Goal: Answer question/provide support

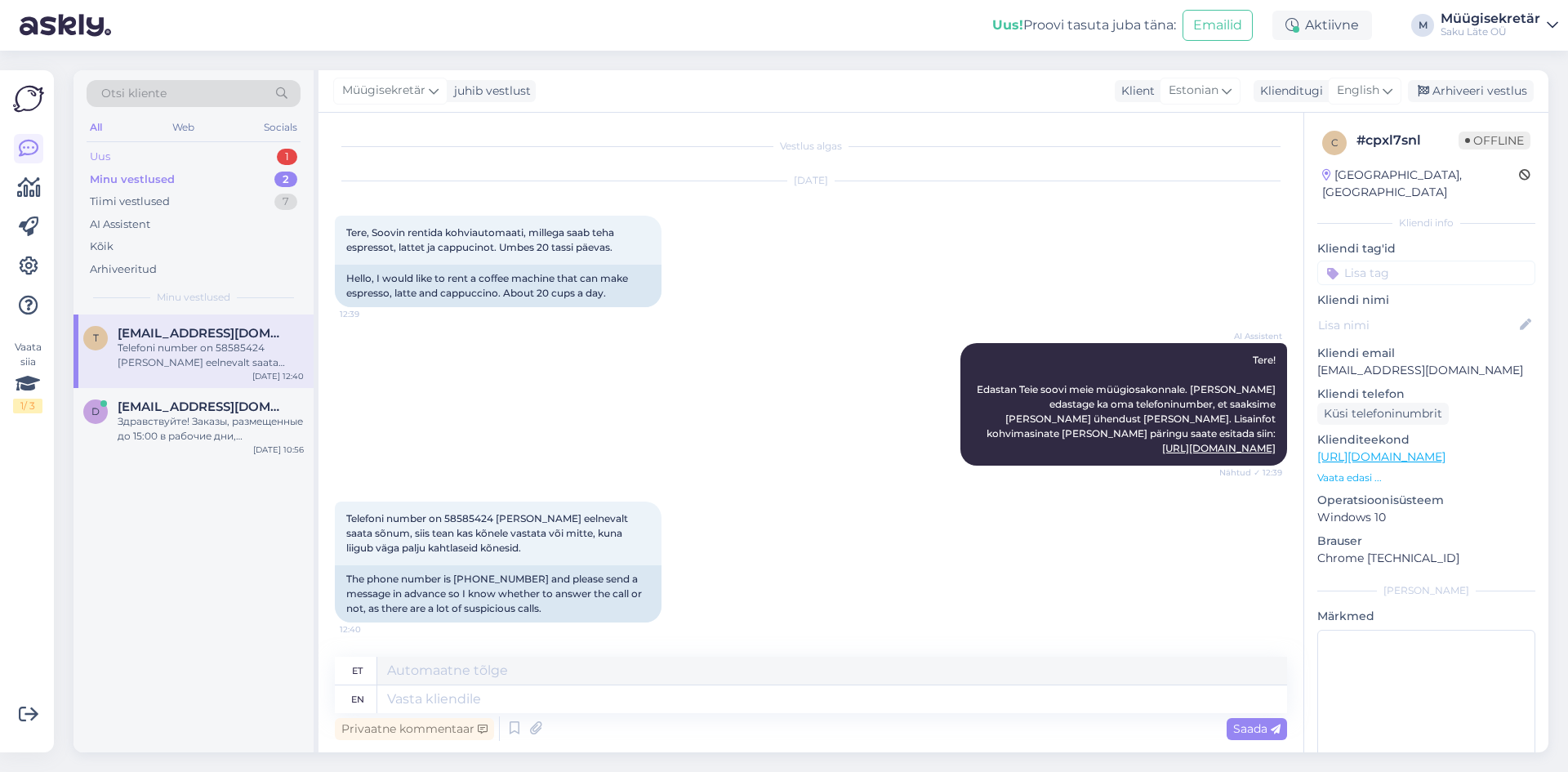
click at [135, 152] on div "Uus 1" at bounding box center [193, 156] width 214 height 23
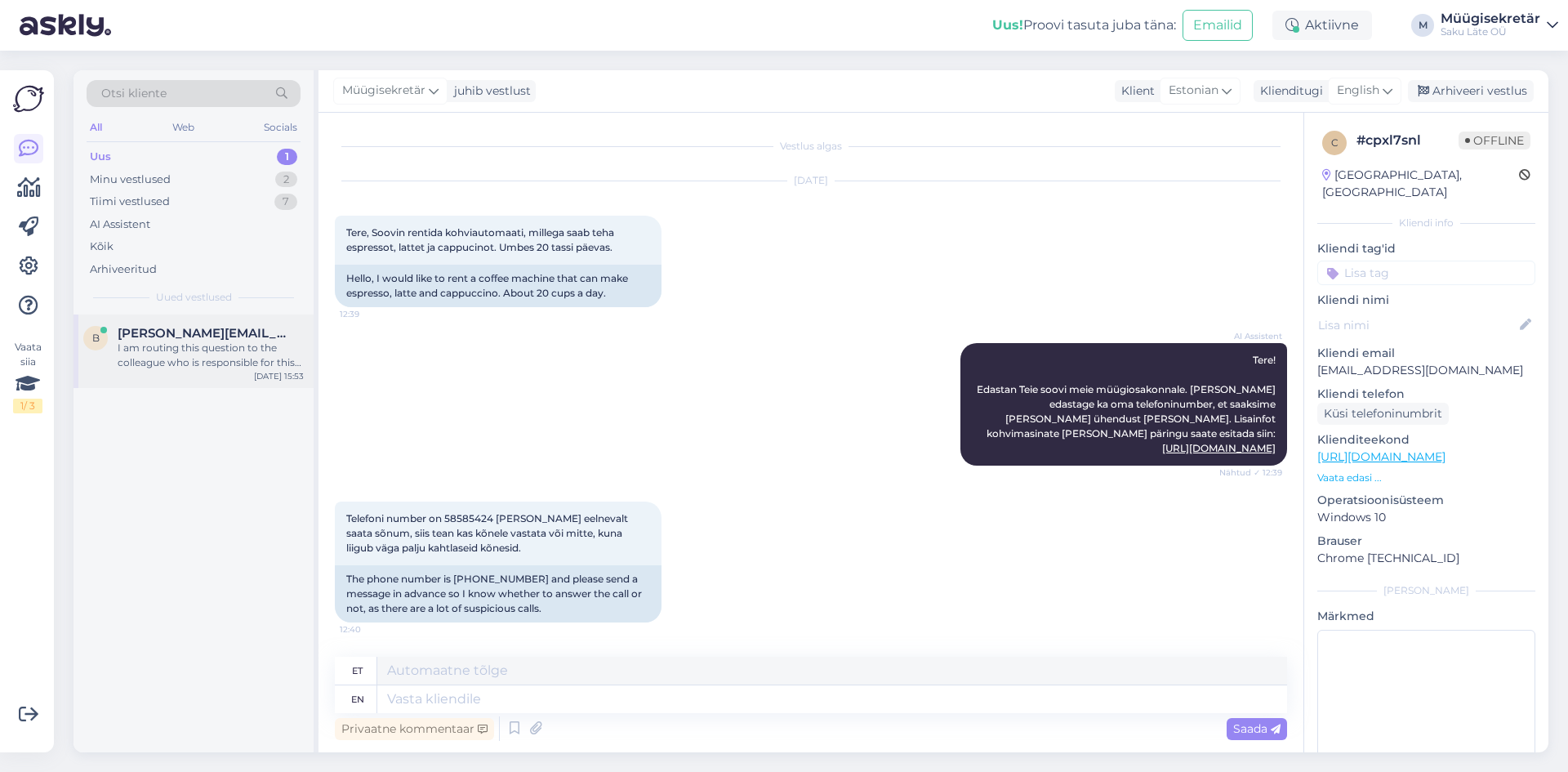
click at [190, 348] on div "I am routing this question to the colleague who is responsible for this topic. …" at bounding box center [211, 354] width 186 height 29
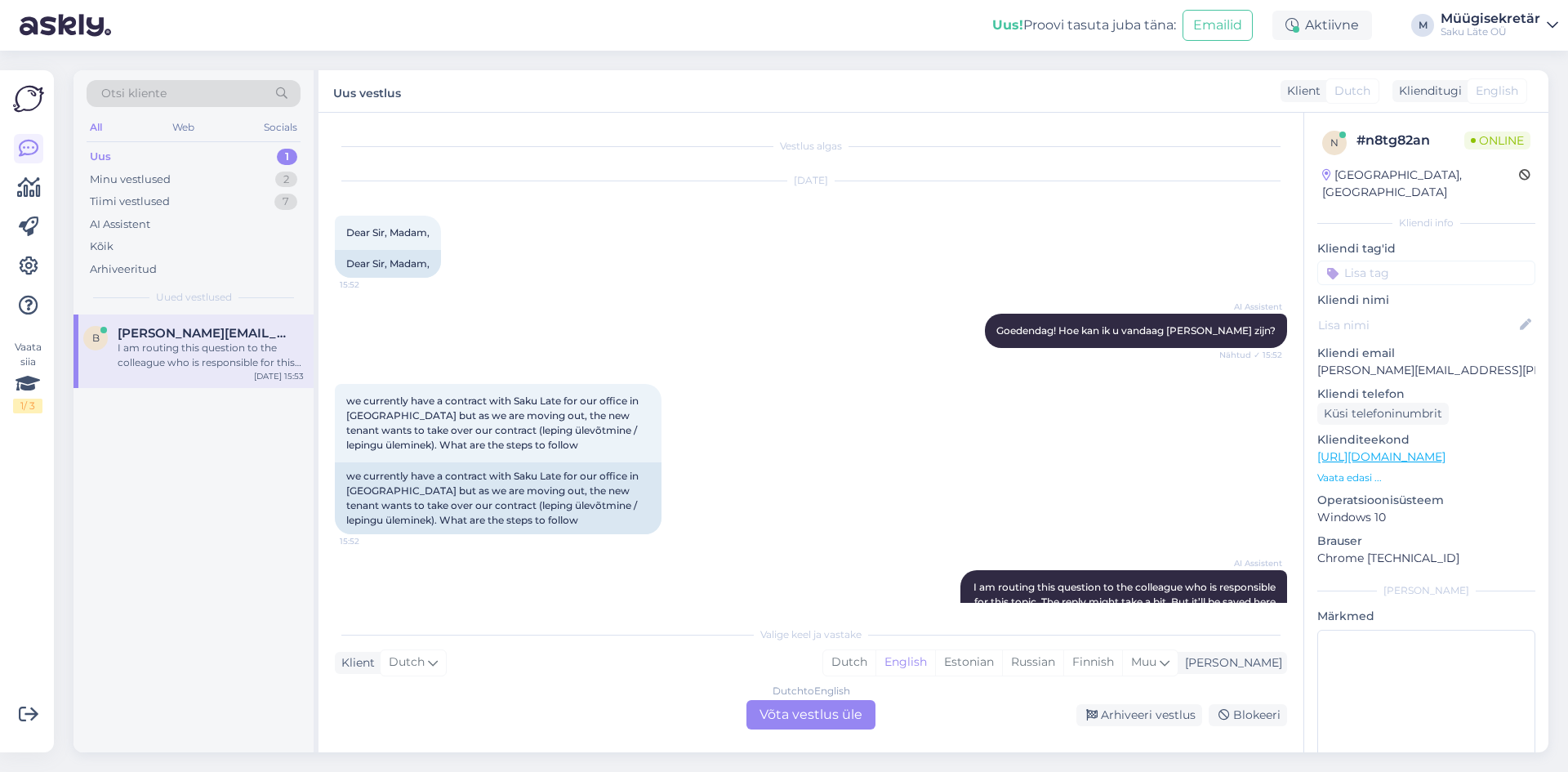
scroll to position [106, 0]
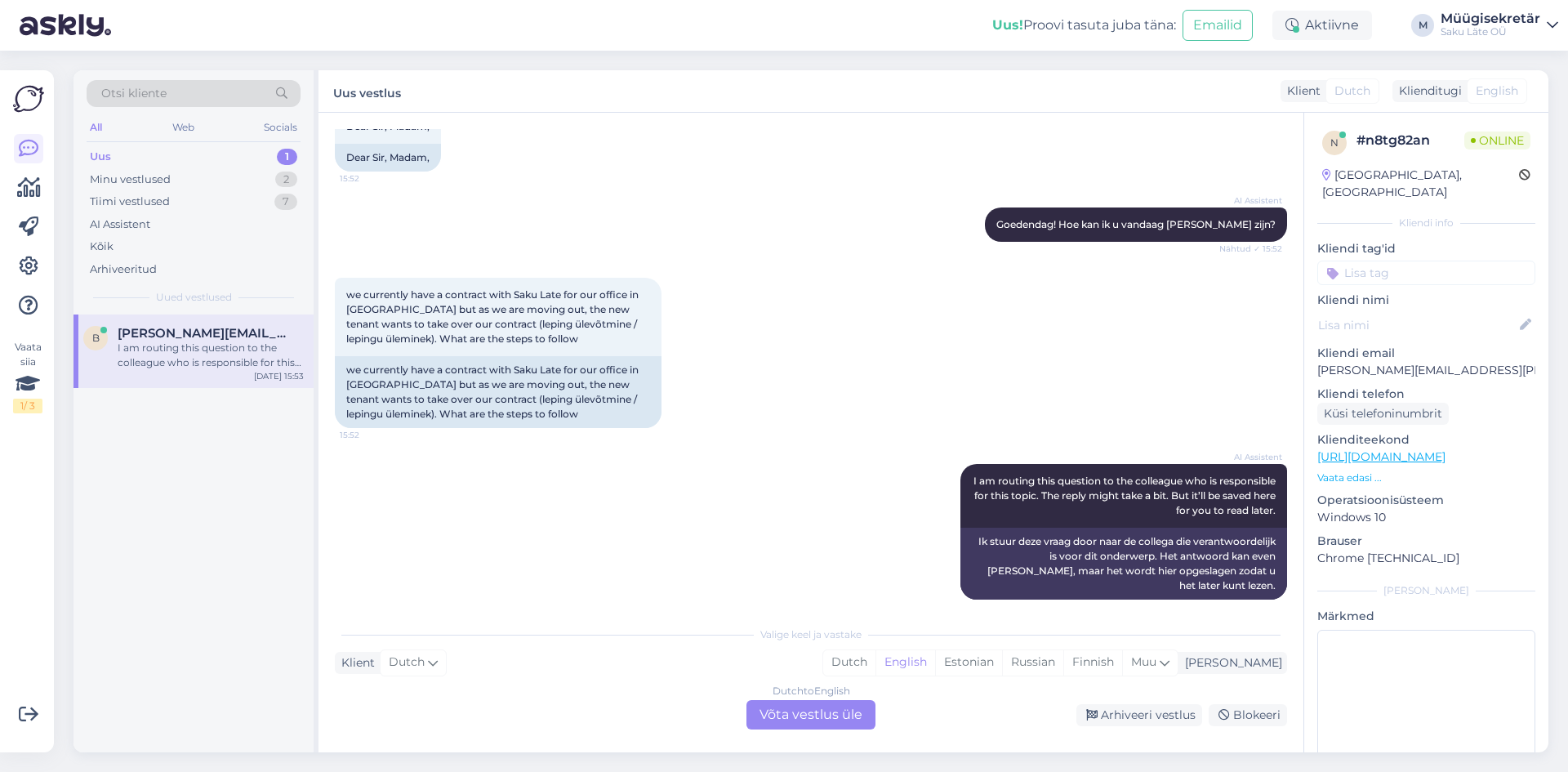
click at [772, 717] on div "Dutch to English Võta vestlus üle" at bounding box center [811, 714] width 129 height 29
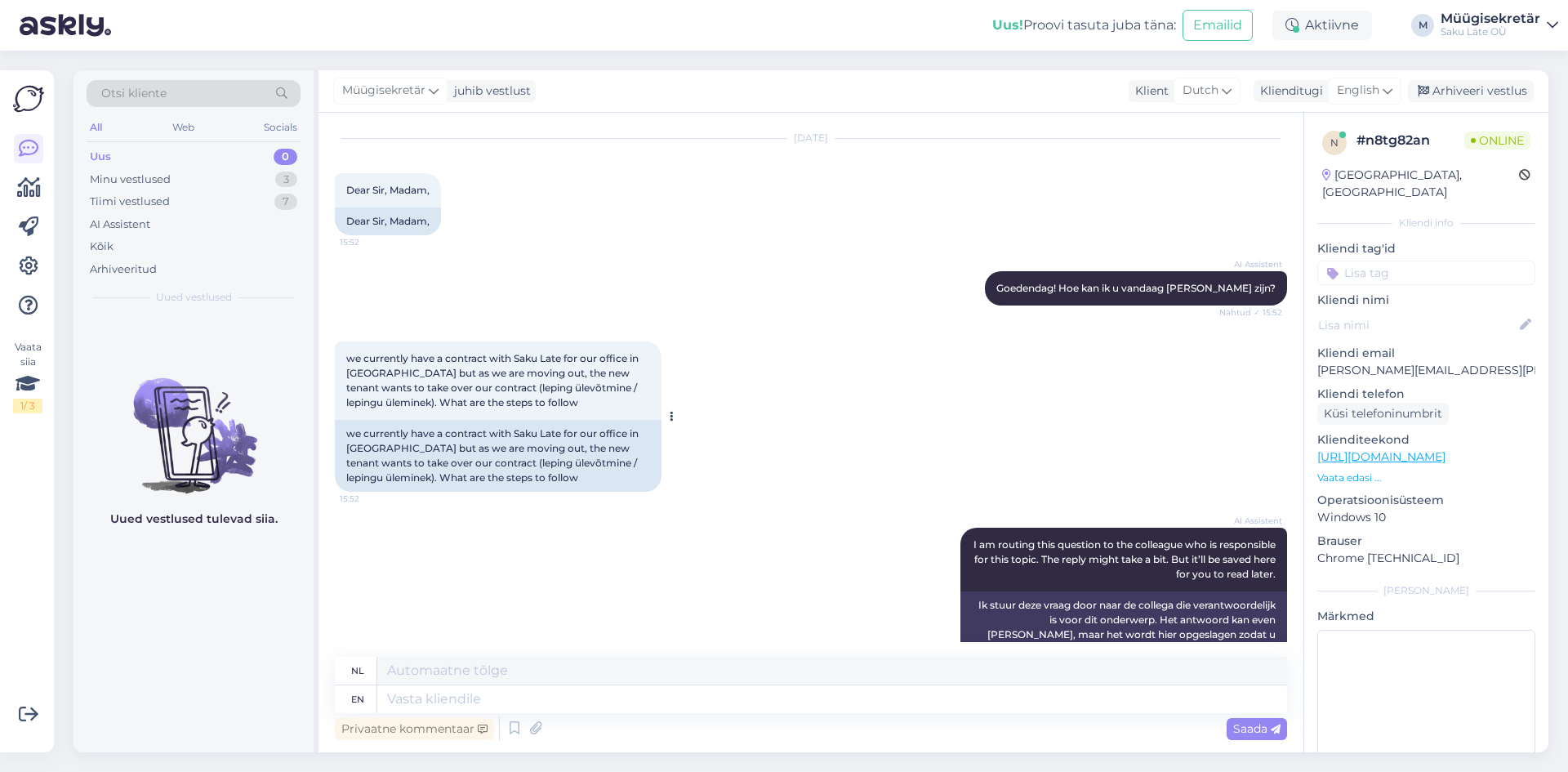
scroll to position [67, 0]
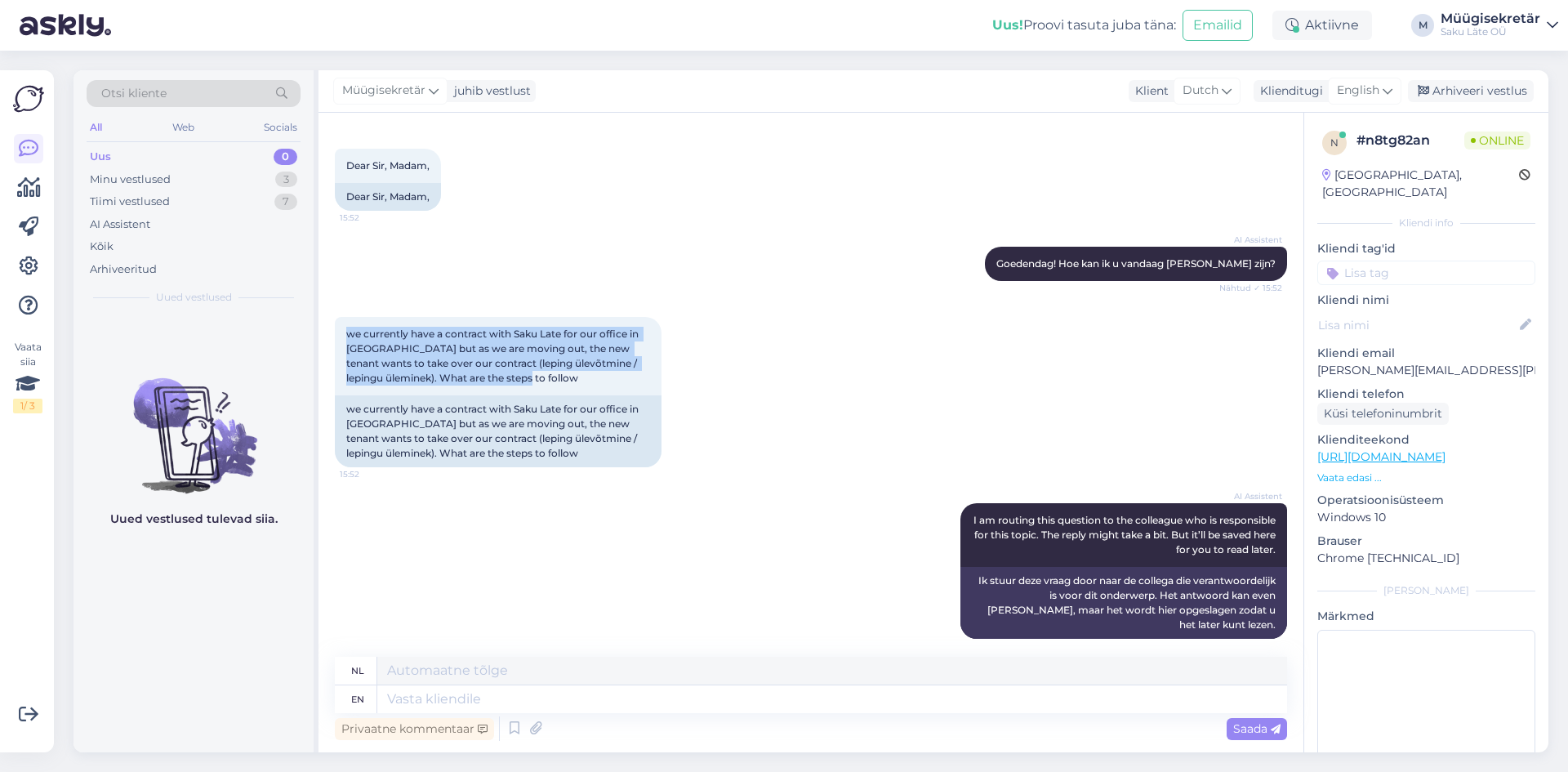
drag, startPoint x: 555, startPoint y: 381, endPoint x: 332, endPoint y: 324, distance: 230.2
click at [332, 324] on div "Vestlus algas [DATE] Dear Sir, Madam, 15:52 Dear Sir, [PERSON_NAME], AI Assiste…" at bounding box center [810, 432] width 985 height 639
copy span "we currently have a contract with Saku Late for our office in [GEOGRAPHIC_DATA]…"
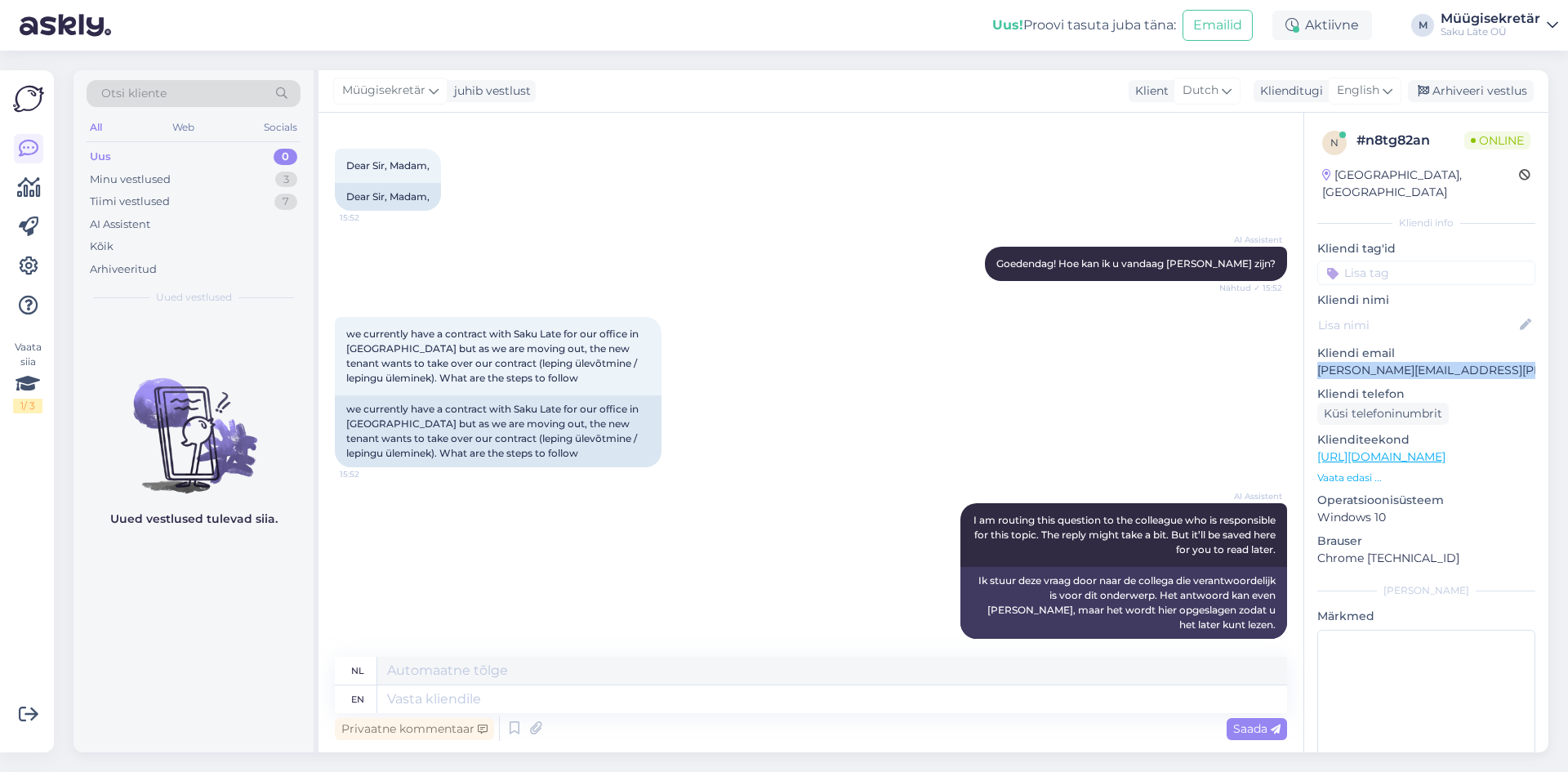
drag, startPoint x: 1524, startPoint y: 358, endPoint x: 1319, endPoint y: 359, distance: 205.0
click at [1319, 359] on div "n # n8tg82an Online [GEOGRAPHIC_DATA], [GEOGRAPHIC_DATA] Kliendi info Kliendi t…" at bounding box center [1426, 457] width 244 height 689
copy p "[PERSON_NAME].[PERSON_NAME]@supermart.sho"
click at [460, 699] on textarea at bounding box center [831, 699] width 910 height 28
type textarea "Palun"
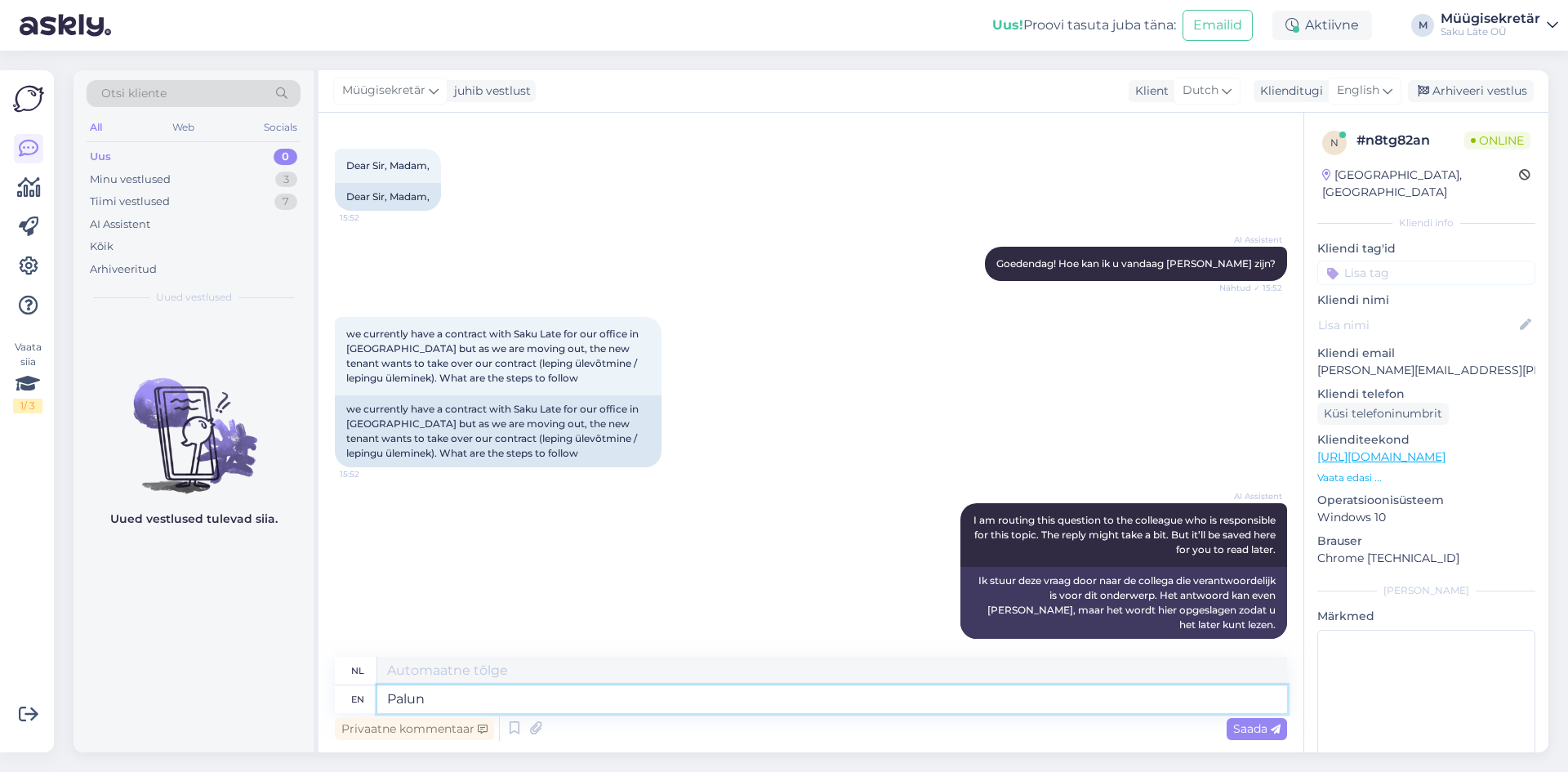
type textarea "Palun"
type textarea "[PERSON_NAME]"
type textarea "[PERSON_NAME] lepingunumbrui"
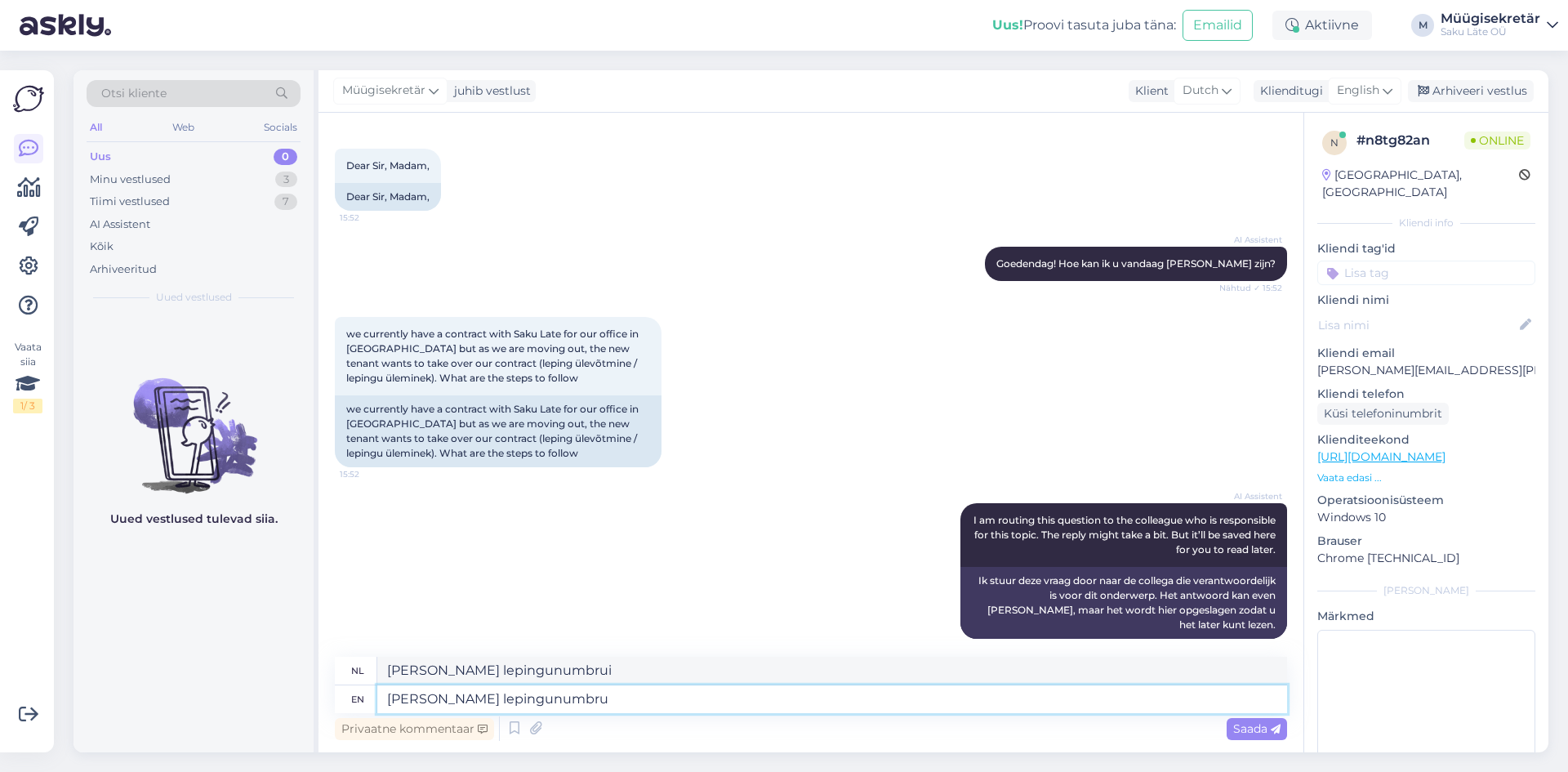
type textarea "[PERSON_NAME] lepingunumbr"
type textarea "[PERSON_NAME] lepingunumbru"
type textarea "[PERSON_NAME] lepingunumbrit"
type textarea "[PERSON_NAME] lepingunumbrit või"
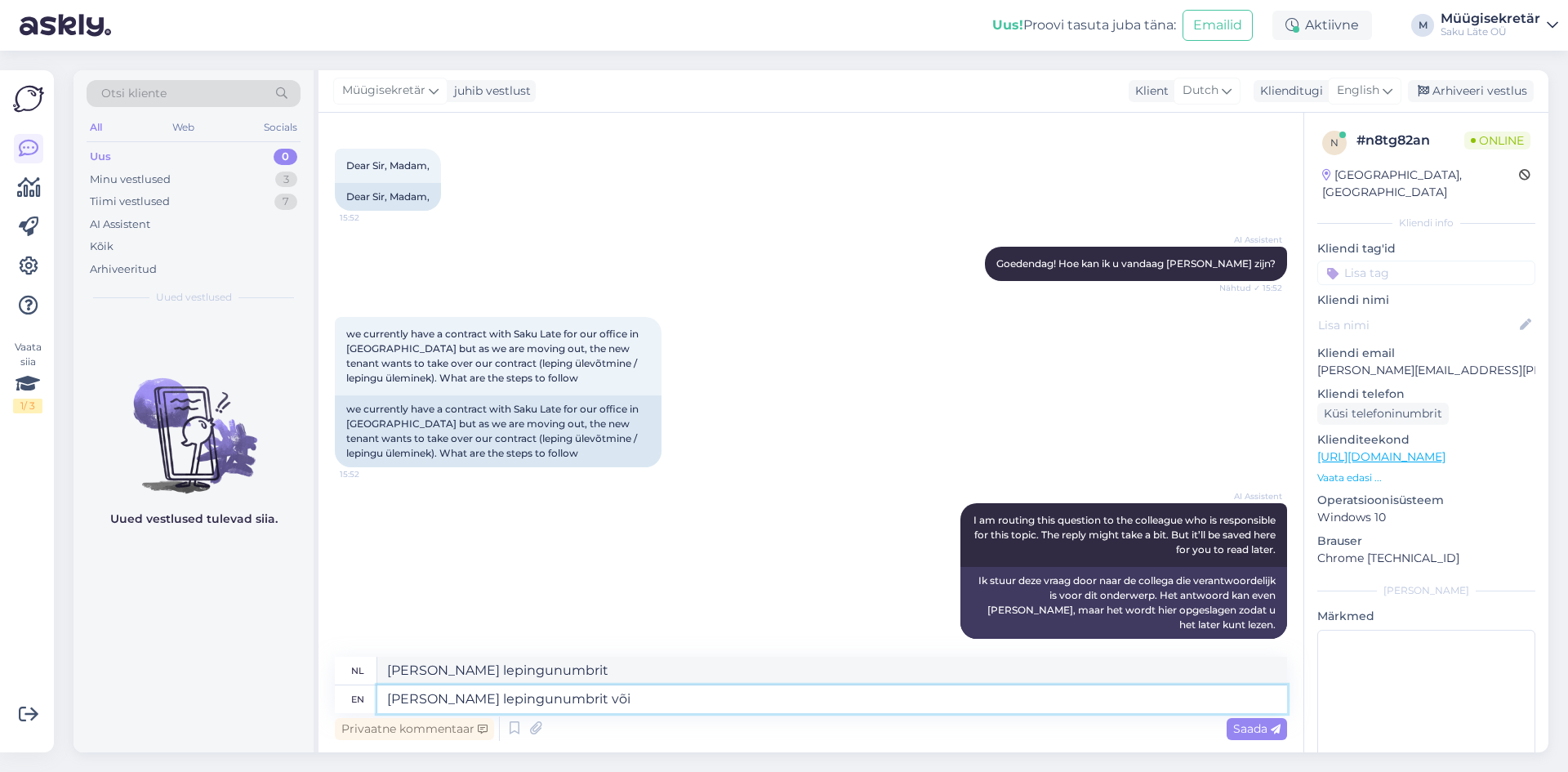
type textarea "[PERSON_NAME] lepingunumbrit või"
type textarea "[PERSON_NAME] lepingunumbrit või aadressi?"
type textarea "[PERSON_NAME] lepingunumbrit is een adres?"
type textarea "[PERSON_NAME] lepingunumbrit või aadressi?"
click at [1237, 731] on span "Saada" at bounding box center [1256, 729] width 47 height 15
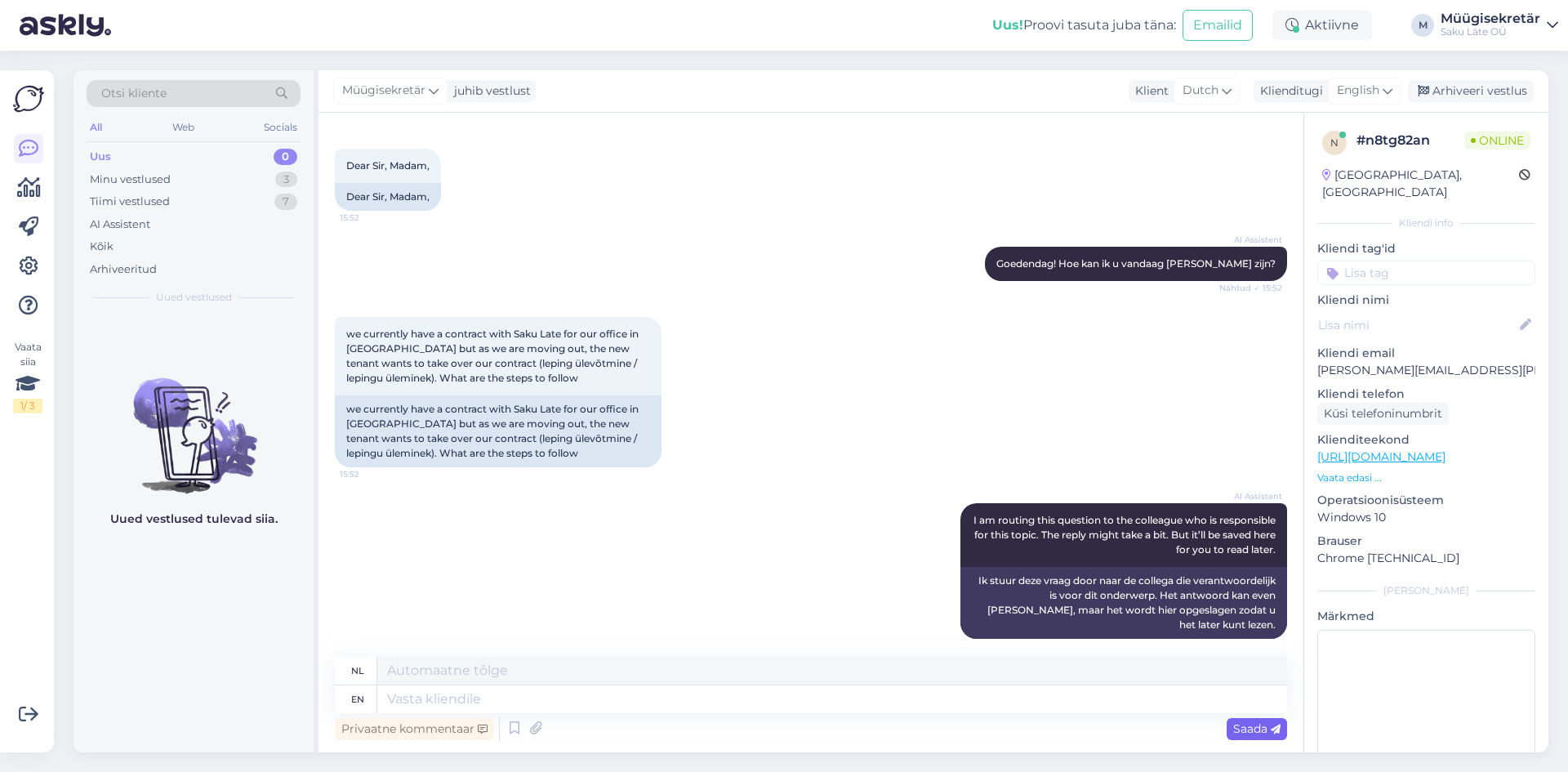
scroll to position [165, 0]
